Goal: Transaction & Acquisition: Purchase product/service

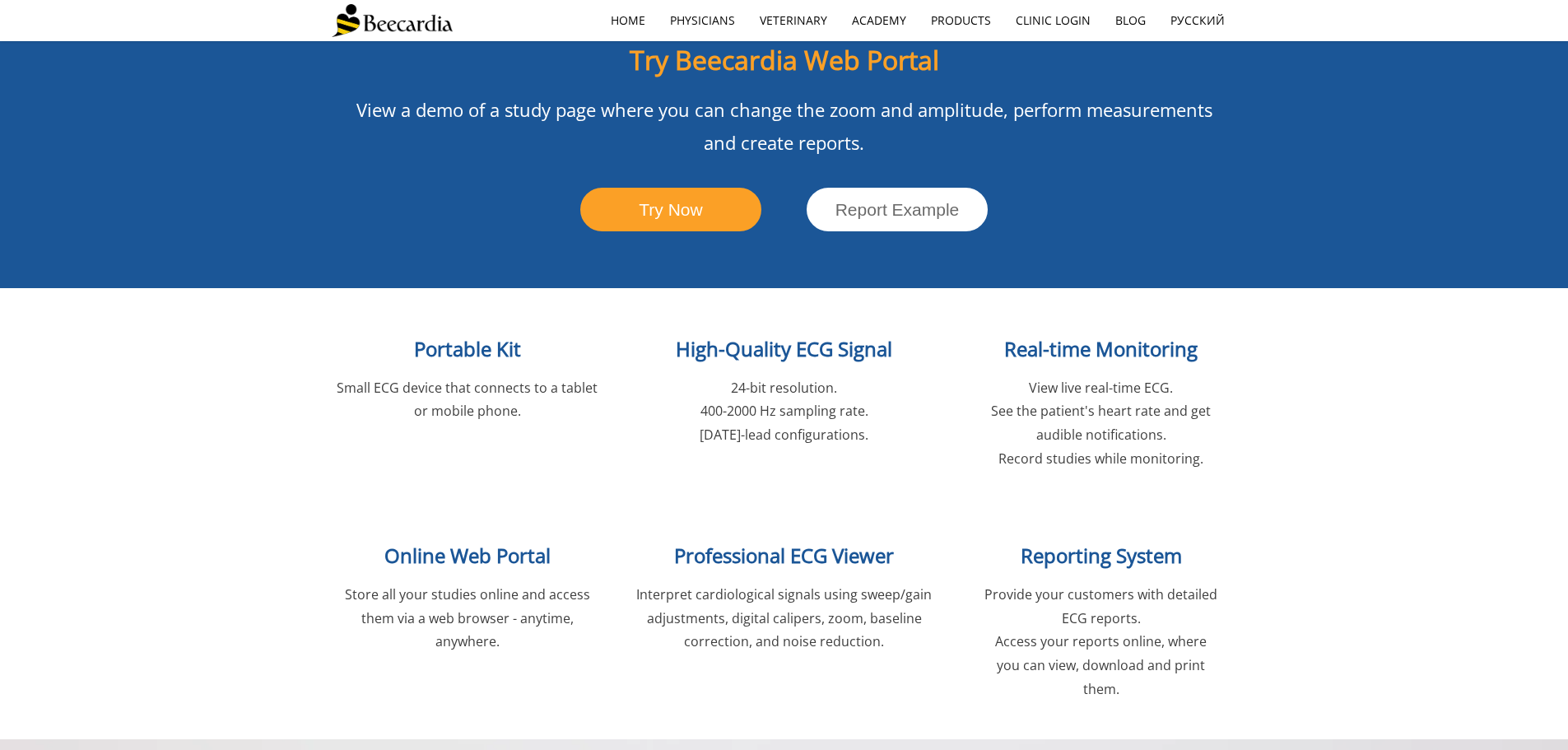
scroll to position [1646, 0]
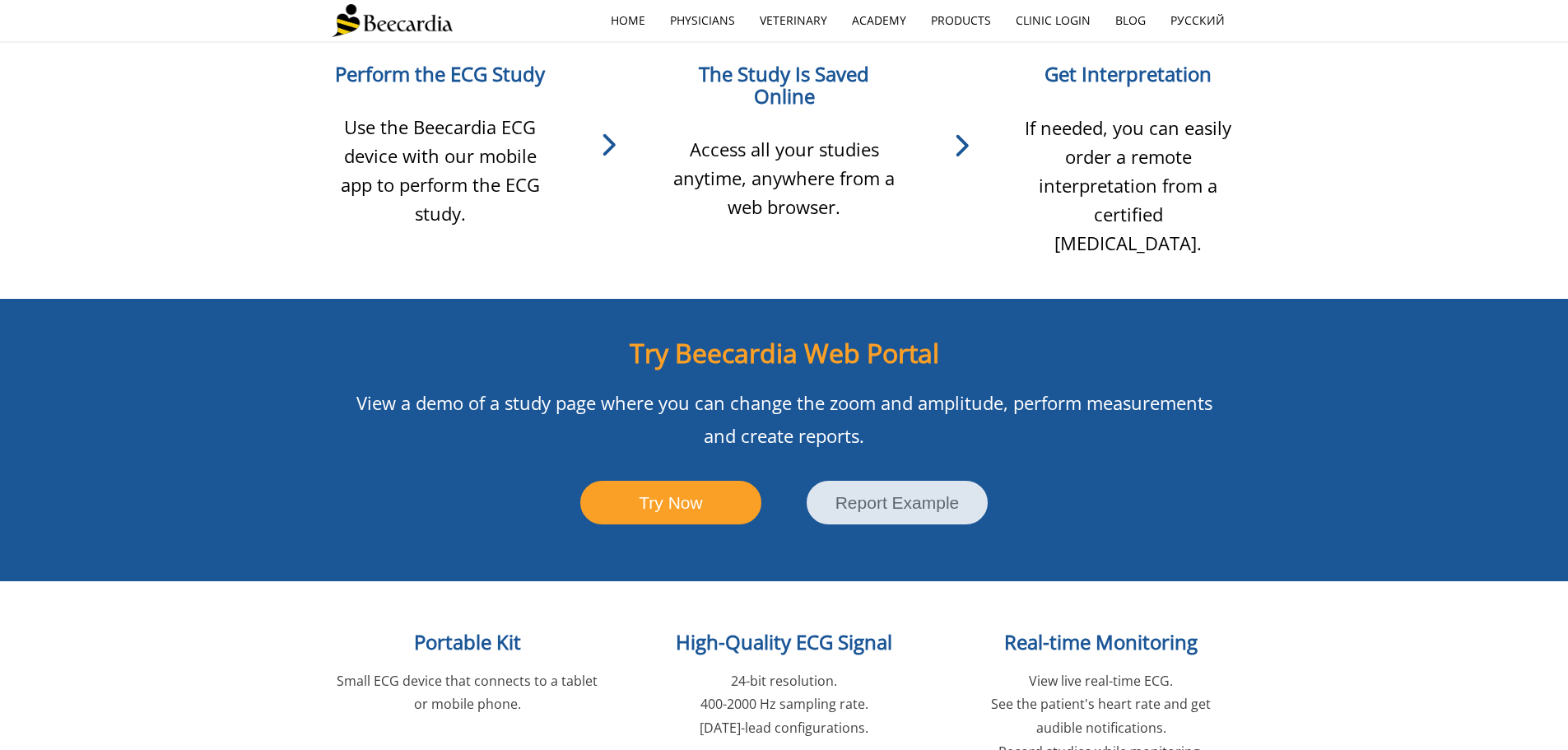
click at [947, 480] on link "Report Example" at bounding box center [897, 502] width 181 height 44
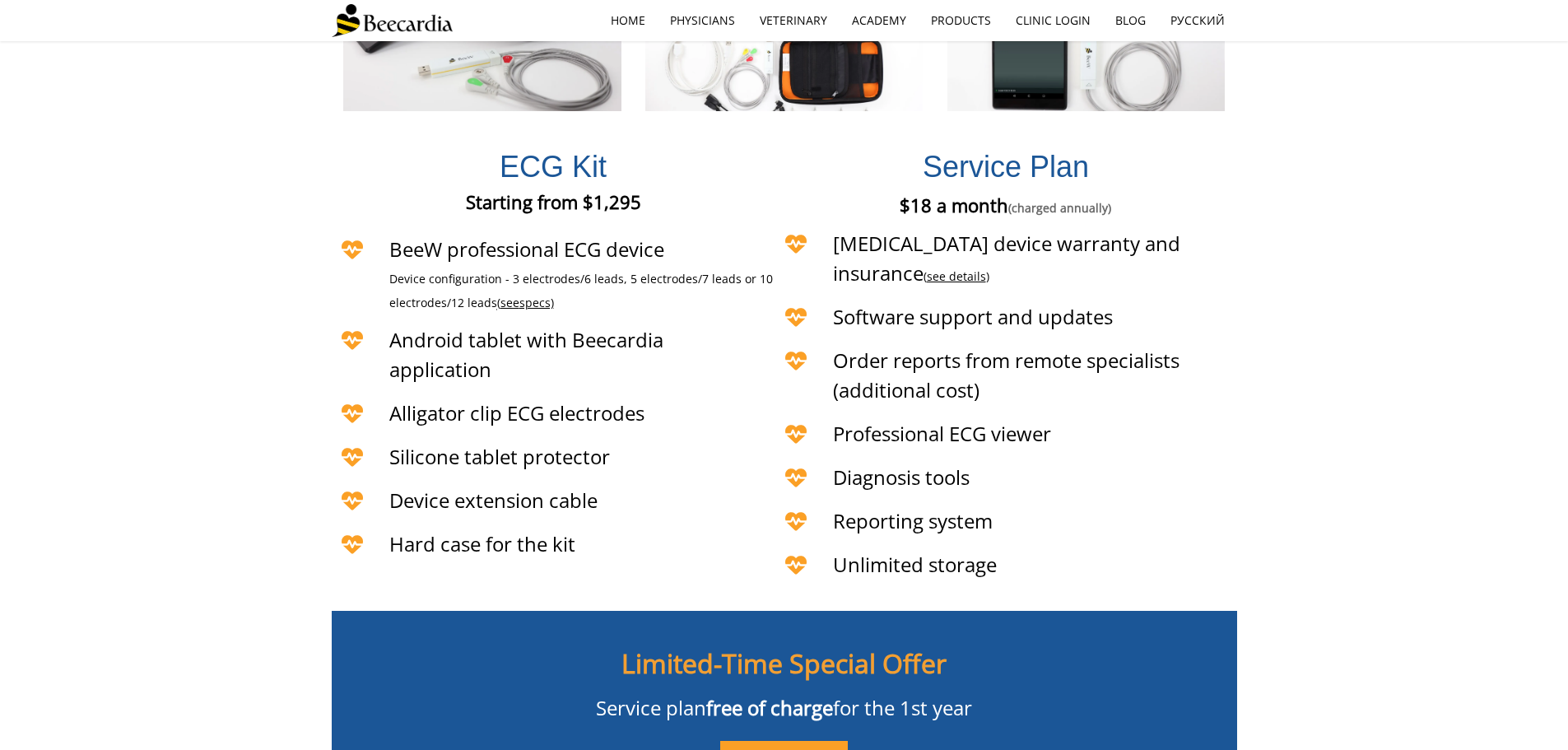
scroll to position [3869, 0]
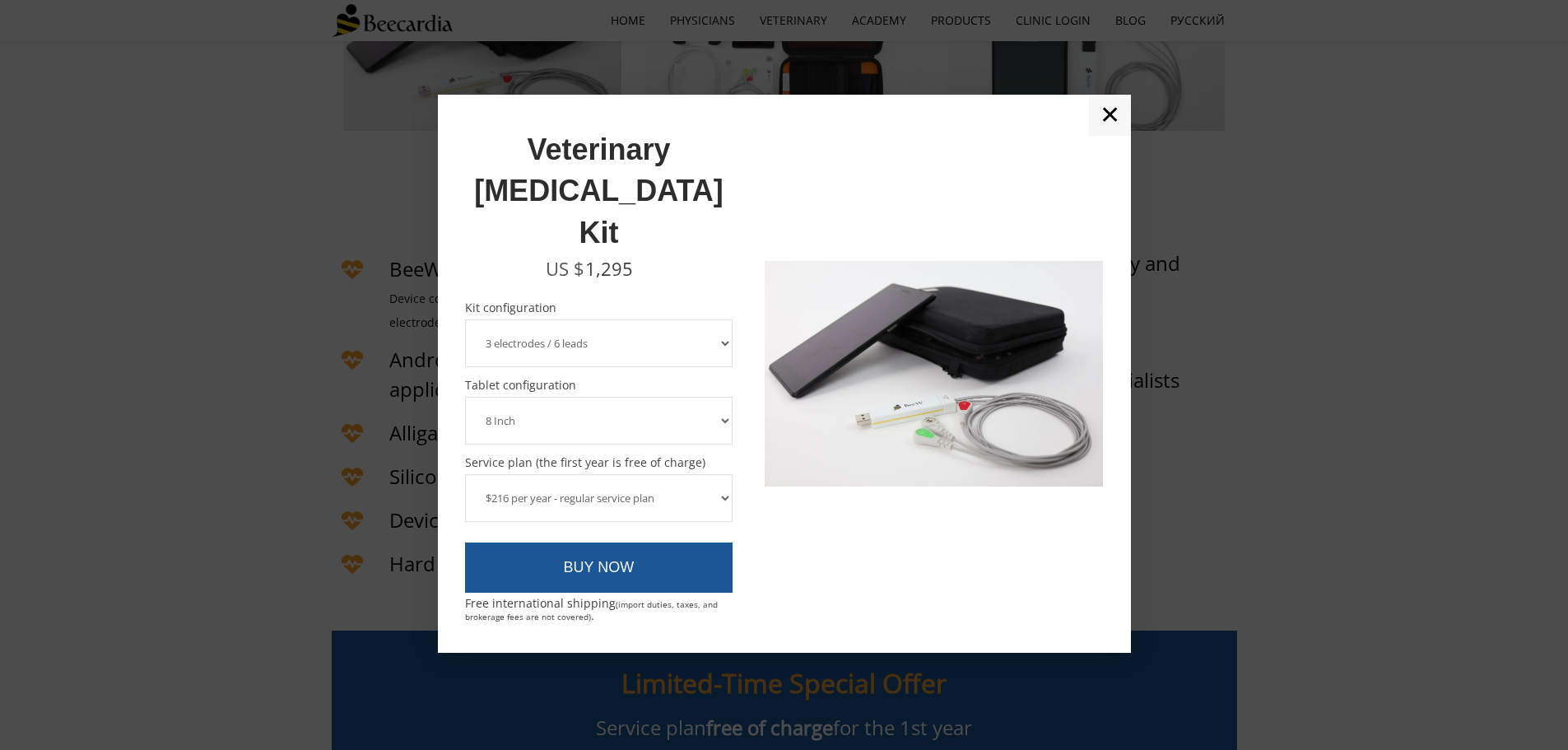
click at [692, 320] on select "3 electrodes / 6 leads 5 electrodes / 7 leads" at bounding box center [599, 343] width 269 height 47
click at [693, 320] on select "3 electrodes / 6 leads 5 electrodes / 7 leads" at bounding box center [599, 343] width 269 height 47
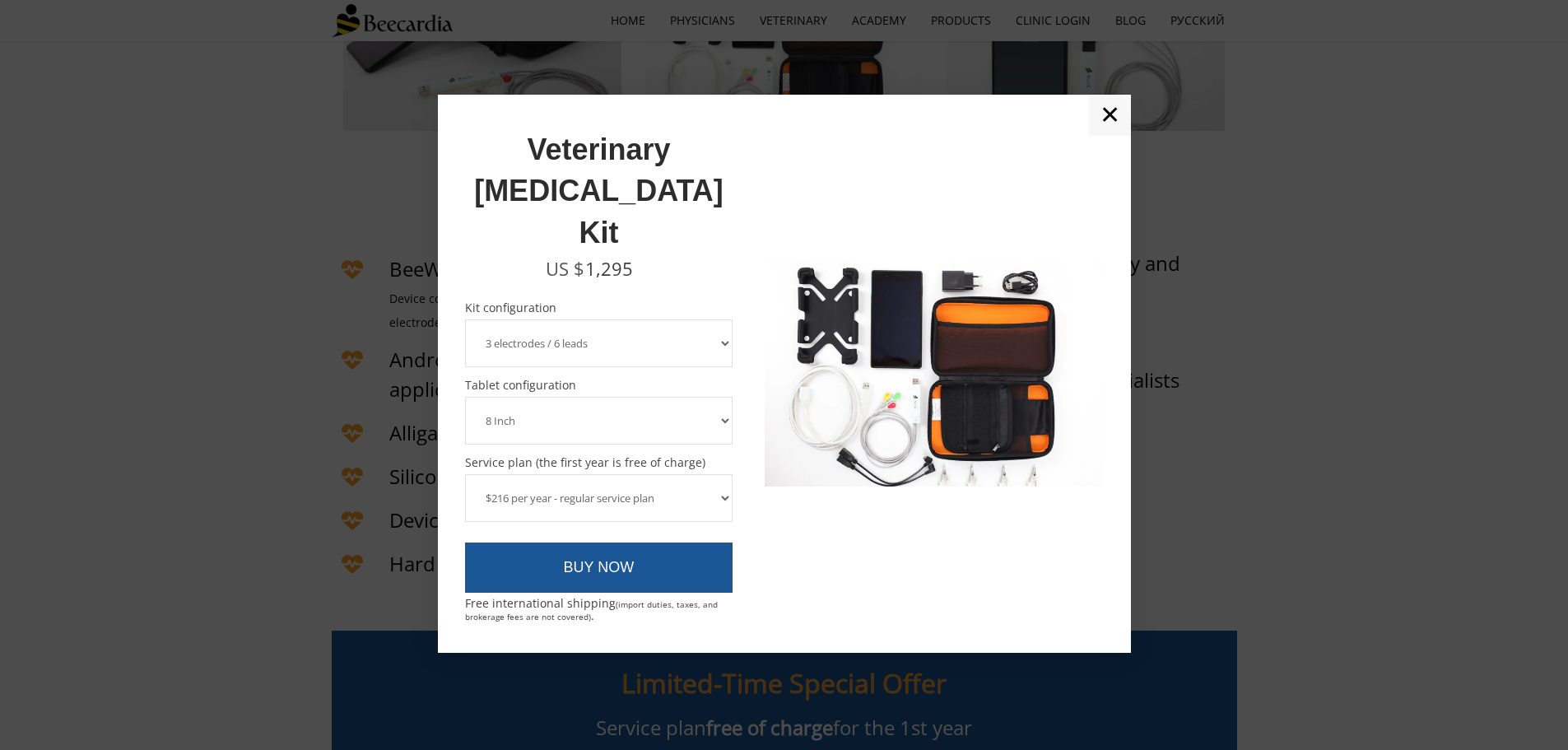
click at [611, 397] on select "8 Inch 10 Inch" at bounding box center [599, 420] width 269 height 47
click at [465, 397] on select "8 Inch 10 Inch" at bounding box center [599, 420] width 269 height 47
click at [586, 397] on select "8 Inch 10 Inch" at bounding box center [599, 420] width 269 height 47
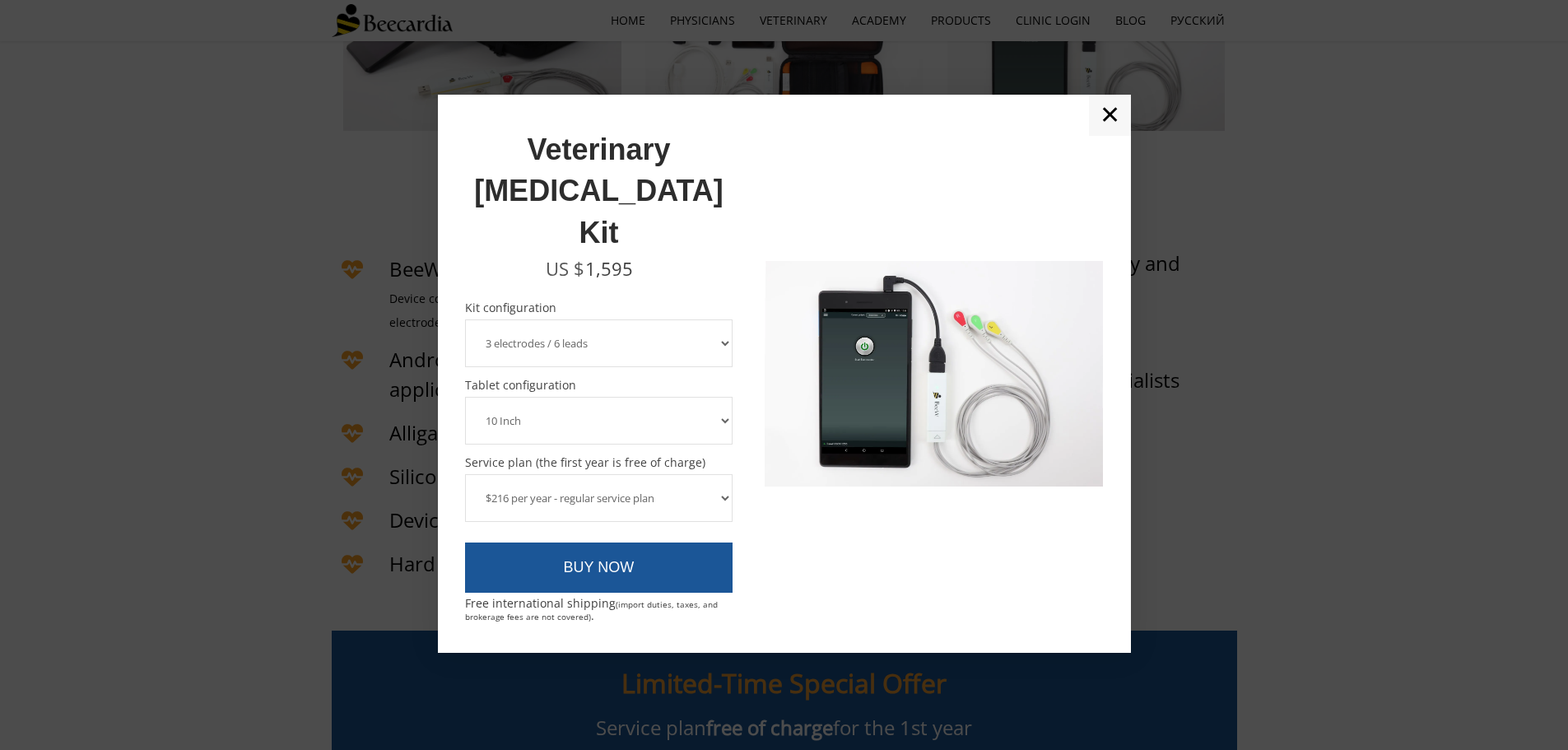
select select "8 Inch"
click at [465, 397] on select "8 Inch 10 Inch" at bounding box center [599, 420] width 269 height 47
click at [536, 474] on select "$216 per year - regular service plan $120 per year - plan without the device in…" at bounding box center [599, 497] width 269 height 47
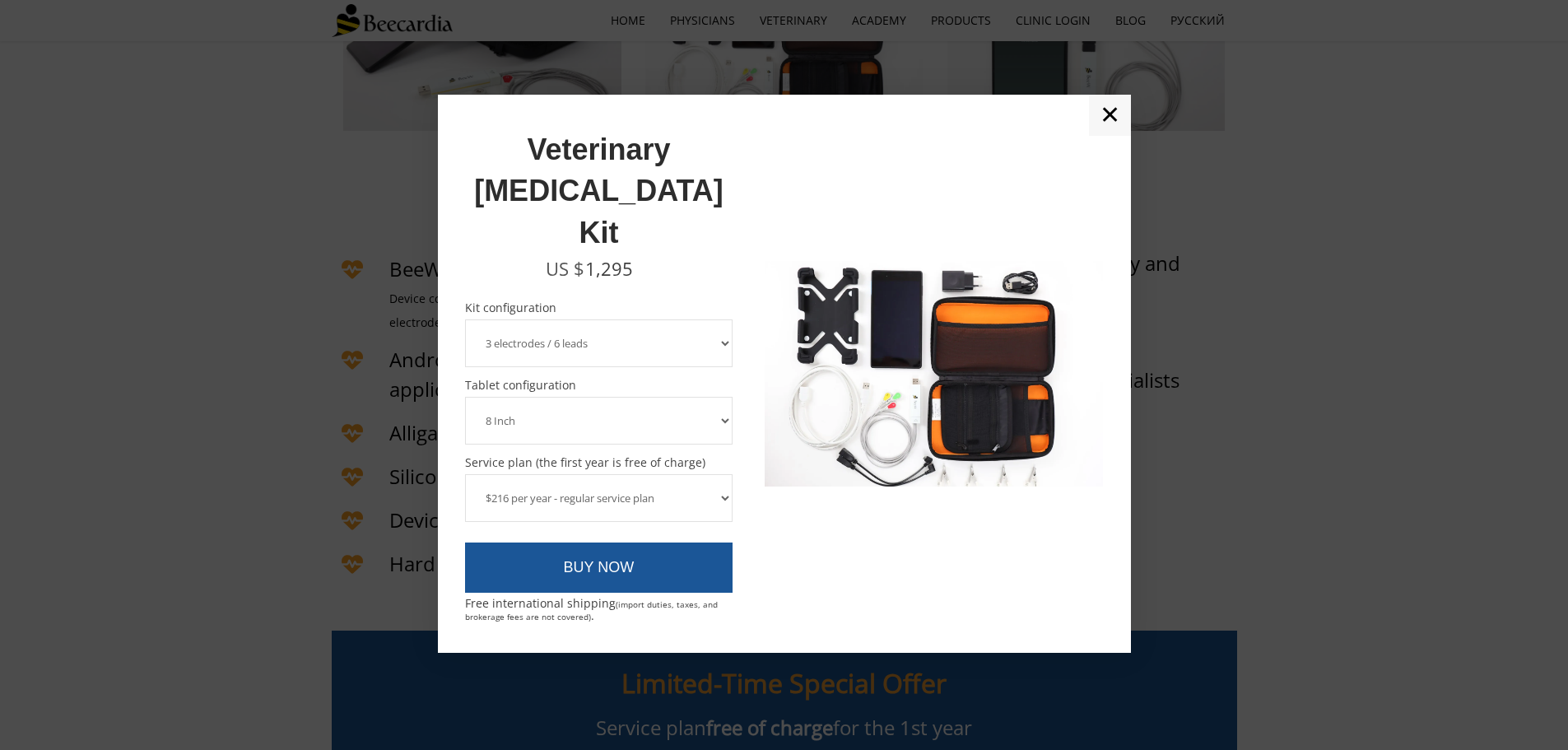
click at [536, 474] on select "$216 per year - regular service plan $120 per year - plan without the device in…" at bounding box center [599, 497] width 269 height 47
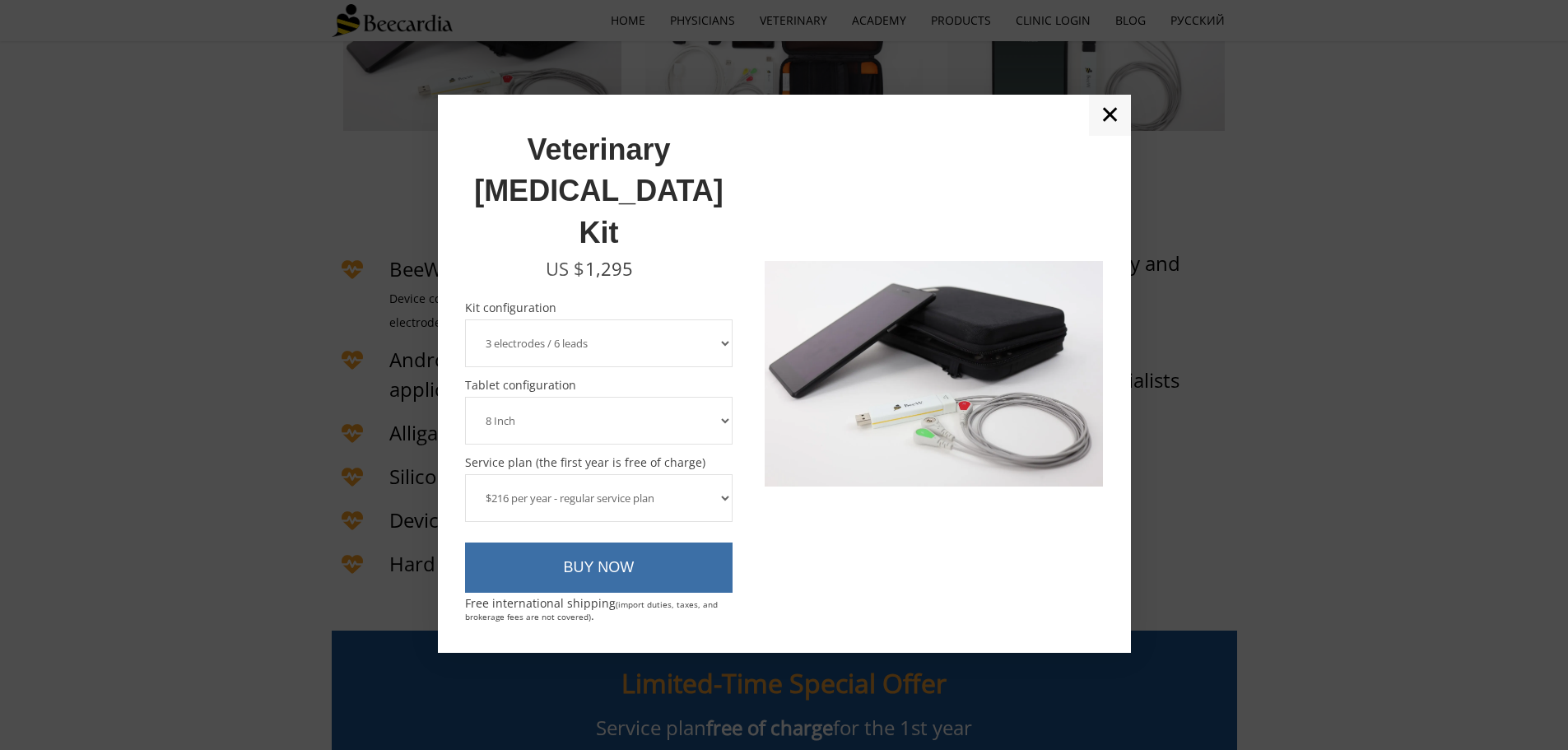
click at [626, 543] on link "BUY NOW" at bounding box center [599, 568] width 269 height 51
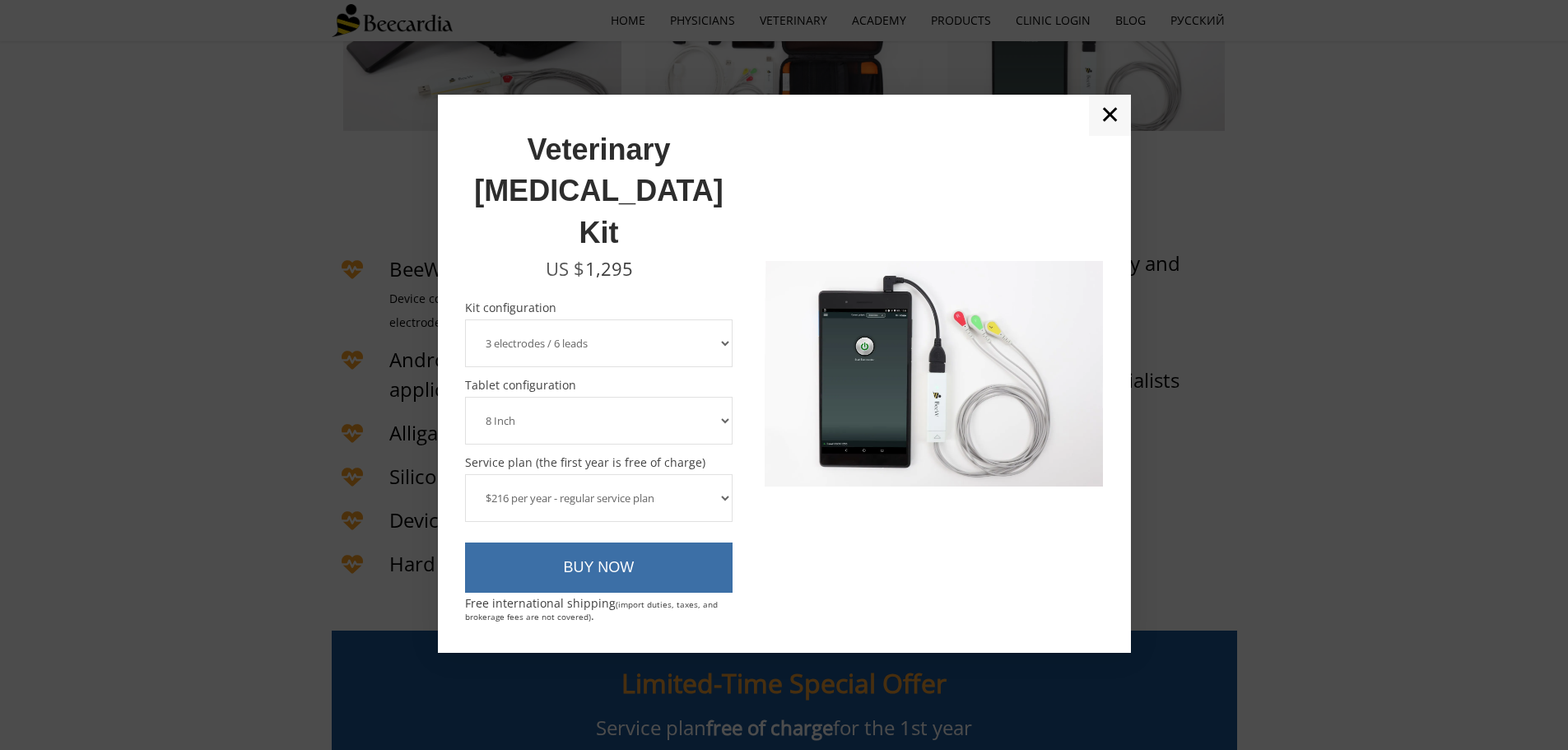
scroll to position [3861, 0]
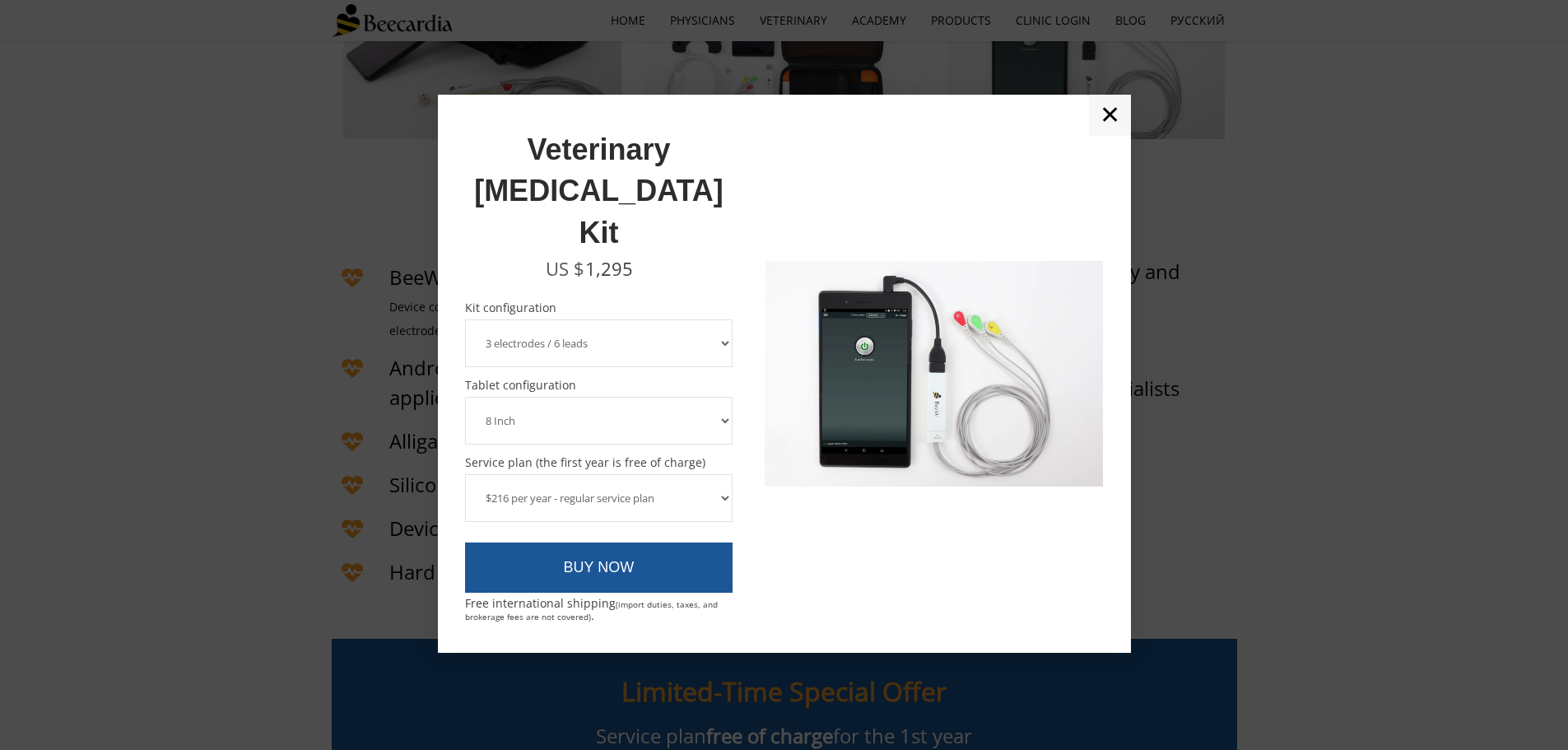
click at [1112, 136] on link "✕" at bounding box center [1110, 115] width 42 height 41
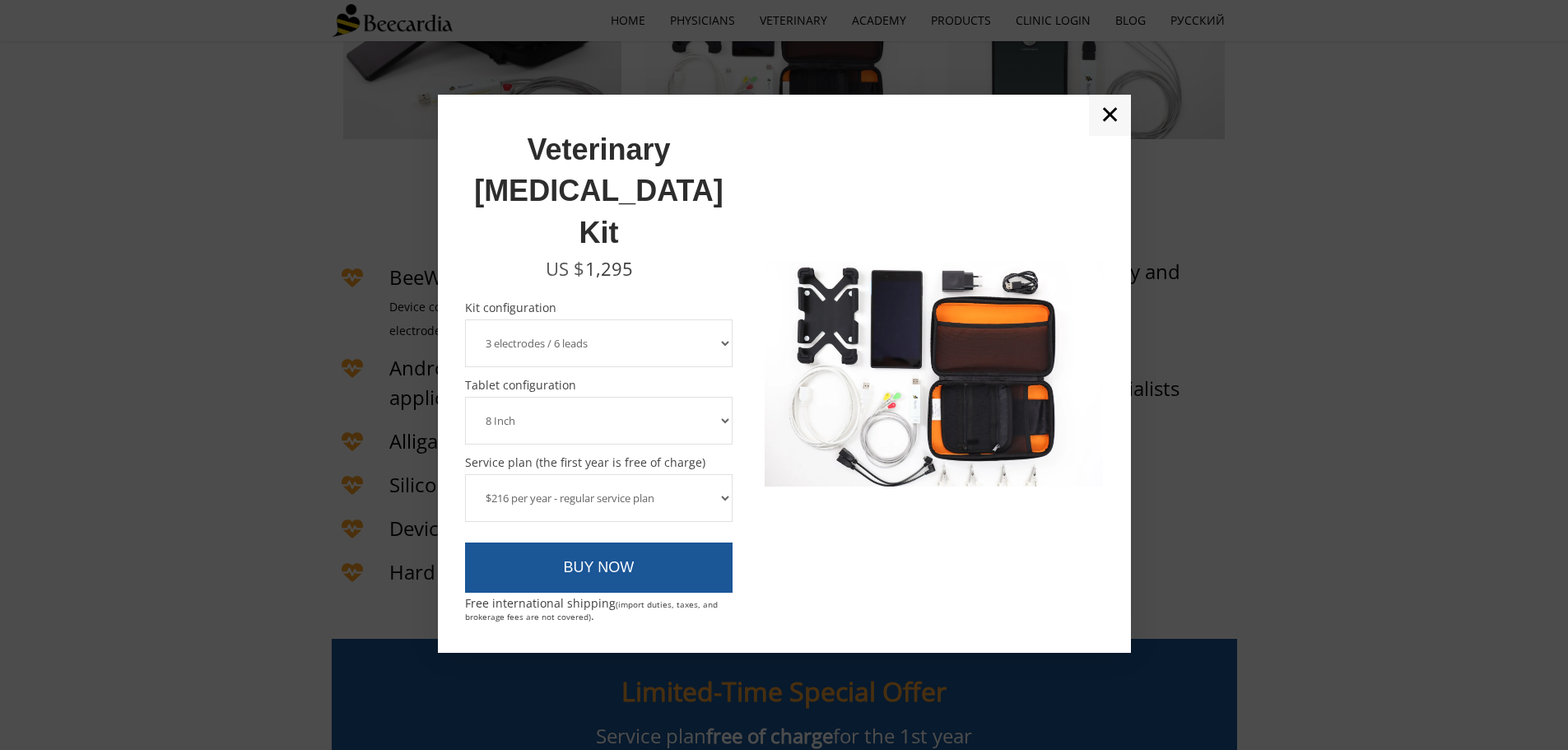
click at [593, 320] on select "3 electrodes / 6 leads 5 electrodes / 7 leads" at bounding box center [599, 343] width 269 height 47
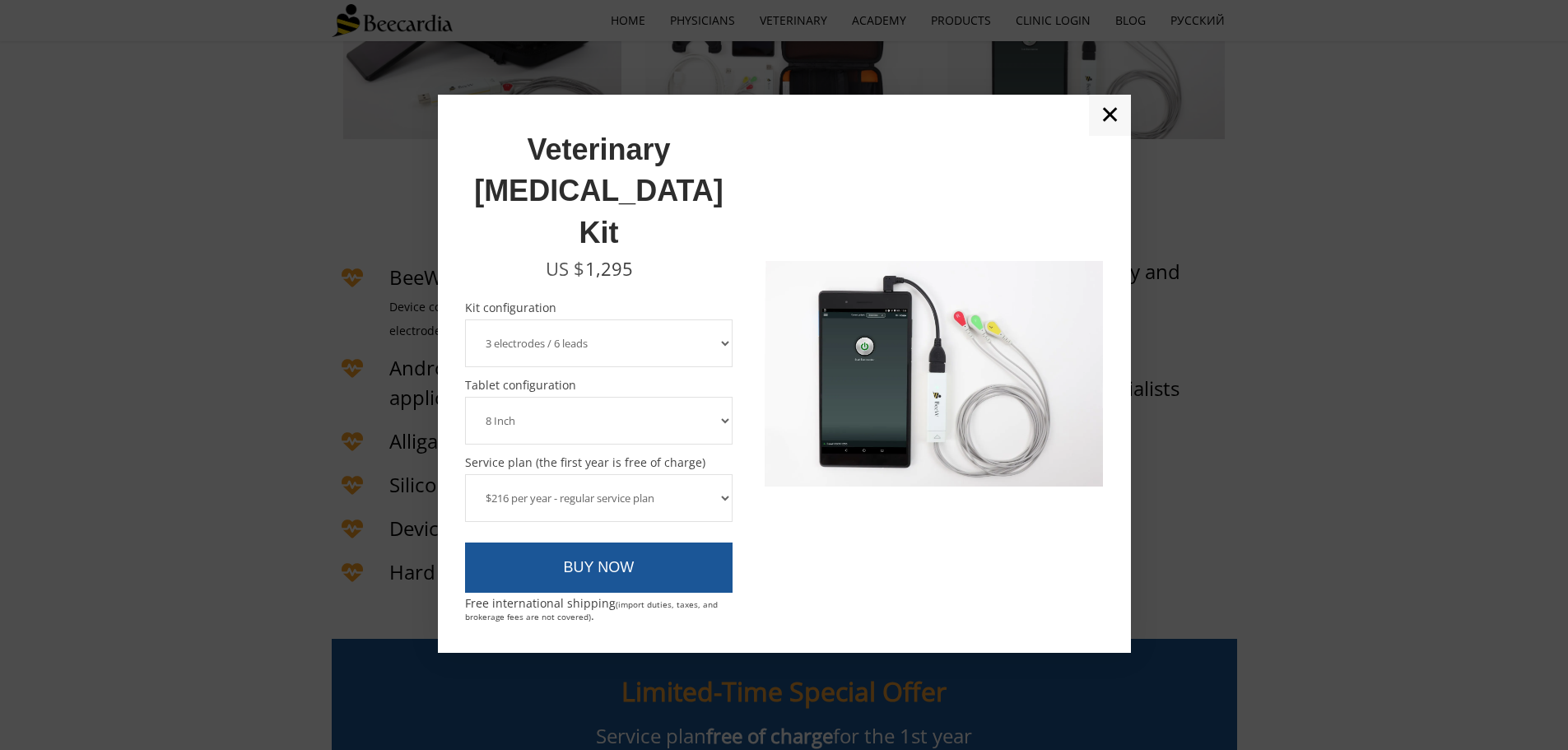
select select "5 electrodes / 7 leads"
click at [465, 320] on select "3 electrodes / 6 leads 5 electrodes / 7 leads" at bounding box center [599, 343] width 269 height 47
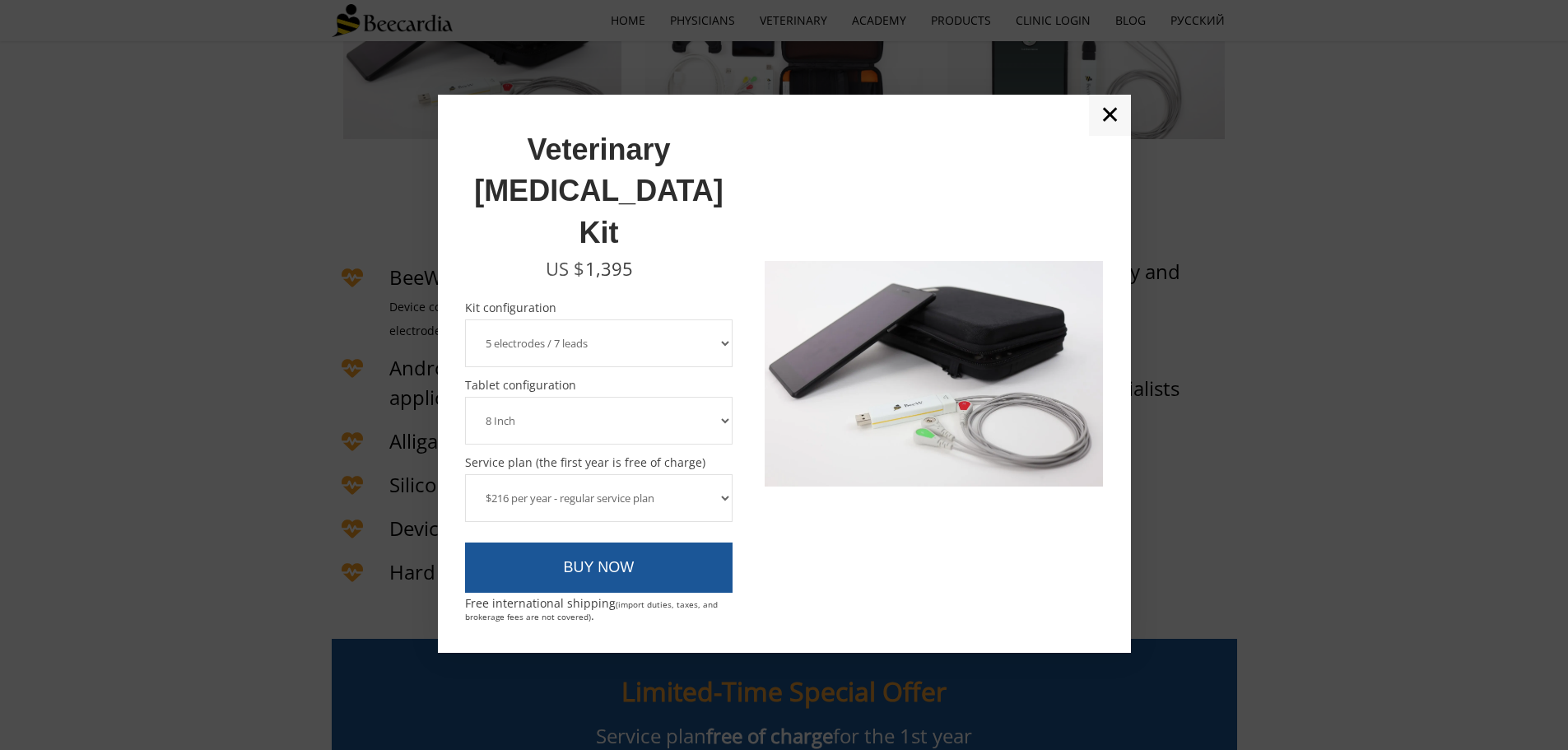
click at [1106, 136] on link "✕" at bounding box center [1110, 115] width 42 height 41
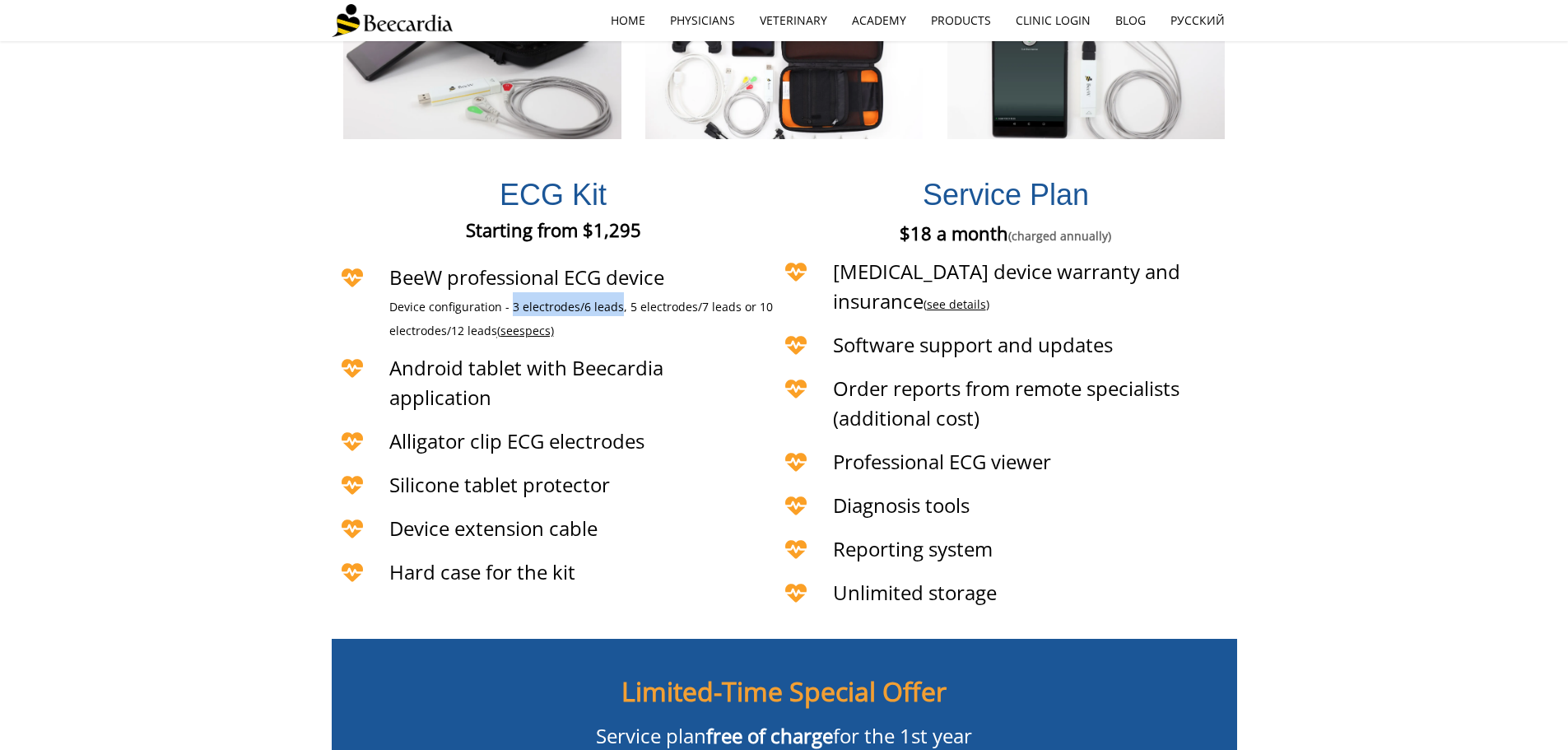
drag, startPoint x: 508, startPoint y: 232, endPoint x: 615, endPoint y: 237, distance: 107.1
click at [615, 298] on span "Device configuration - 3 electrodes/6 leads, 5 electrodes/7 leads or 10 electro…" at bounding box center [581, 318] width 384 height 40
copy span "3 electrodes/6 leads"
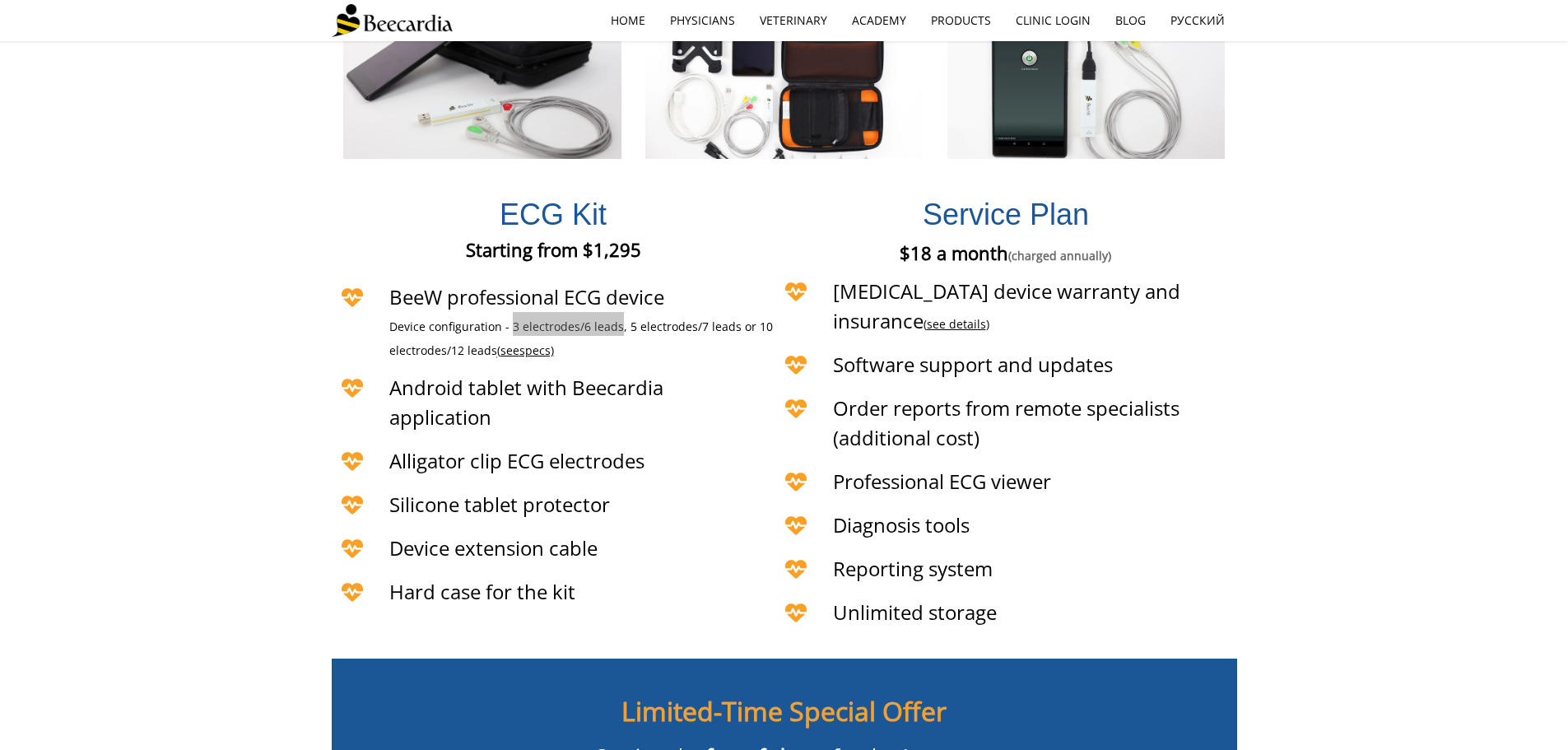
scroll to position [3840, 0]
